Goal: Transaction & Acquisition: Purchase product/service

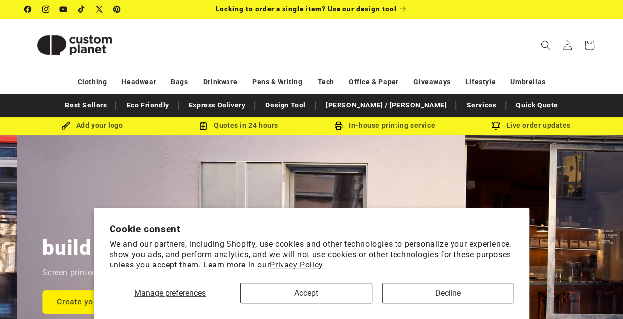
scroll to position [0, 623]
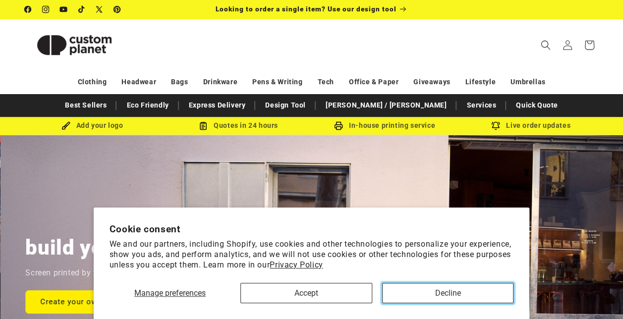
click at [439, 287] on button "Decline" at bounding box center [448, 293] width 132 height 20
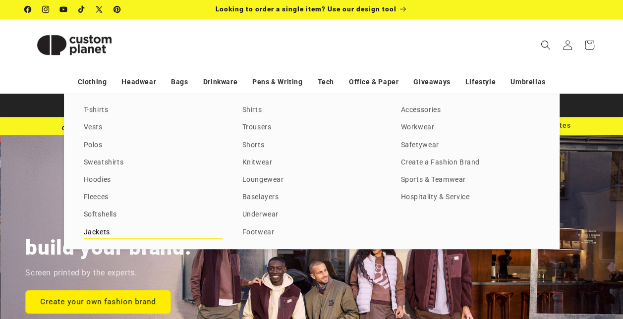
click at [103, 231] on link "Jackets" at bounding box center [153, 232] width 139 height 13
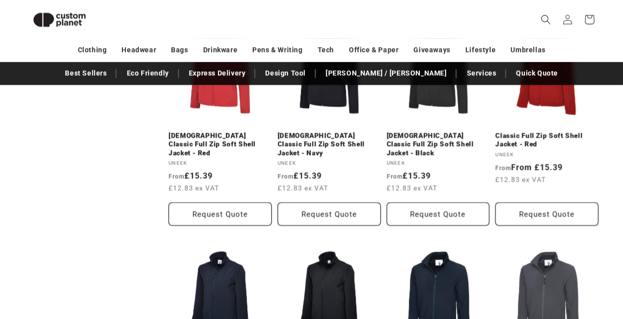
scroll to position [1028, 0]
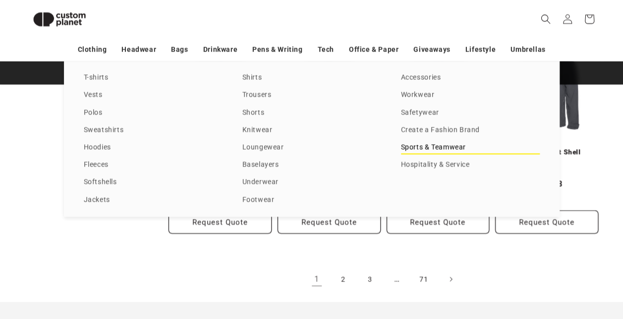
click at [424, 149] on link "Sports & Teamwear" at bounding box center [470, 147] width 139 height 13
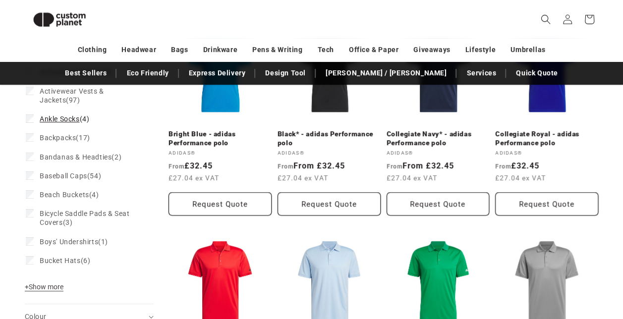
scroll to position [184, 0]
click at [53, 288] on span "+ Show more" at bounding box center [44, 288] width 39 height 8
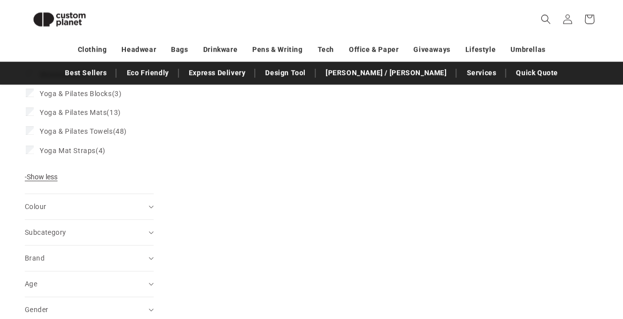
scroll to position [1375, 0]
click at [78, 287] on div "Age (0)" at bounding box center [85, 283] width 121 height 10
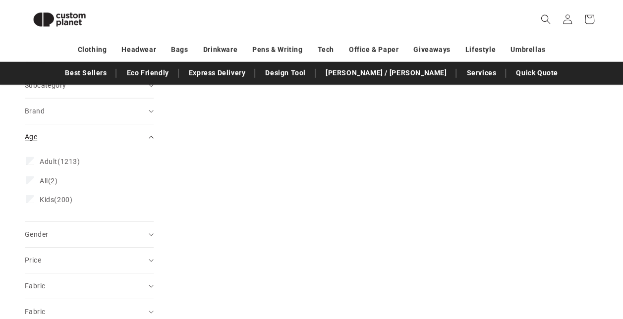
scroll to position [1523, 0]
click at [74, 238] on div "Gender (0)" at bounding box center [85, 232] width 121 height 10
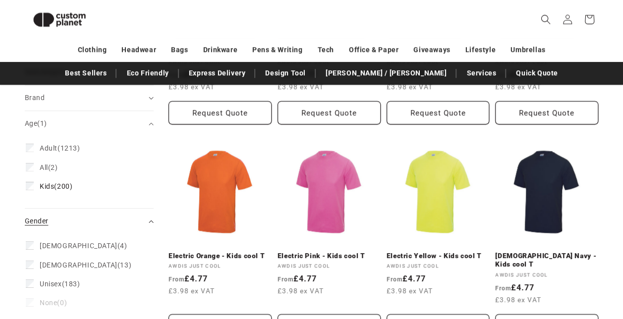
scroll to position [485, 0]
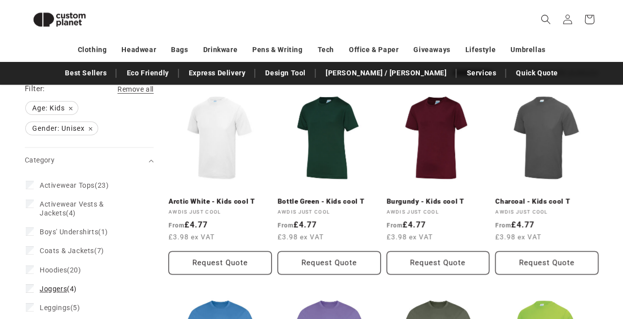
scroll to position [108, 0]
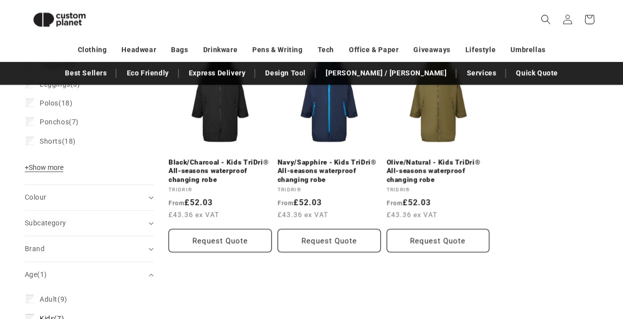
scroll to position [455, 0]
